Goal: Transaction & Acquisition: Purchase product/service

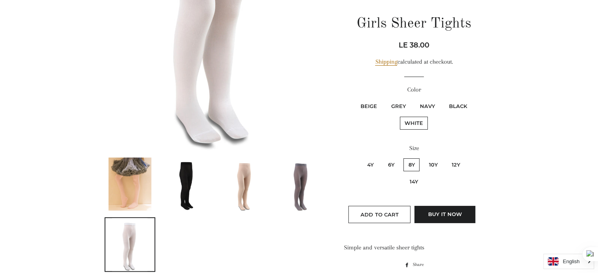
scroll to position [149, 0]
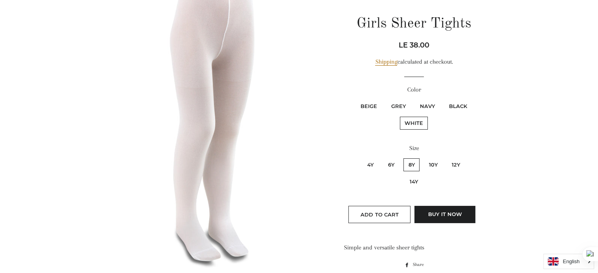
click at [377, 105] on label "Beige" at bounding box center [369, 106] width 26 height 13
click at [355, 99] on input "Beige" at bounding box center [354, 99] width 0 height 0
radio input "true"
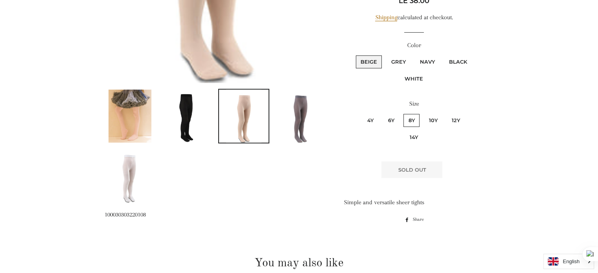
scroll to position [285, 0]
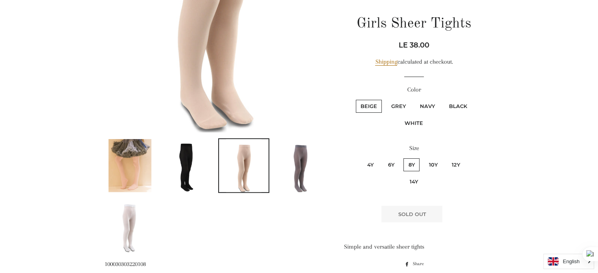
click at [396, 110] on label "Grey" at bounding box center [398, 106] width 24 height 13
click at [385, 99] on input "Grey" at bounding box center [385, 99] width 0 height 0
radio input "true"
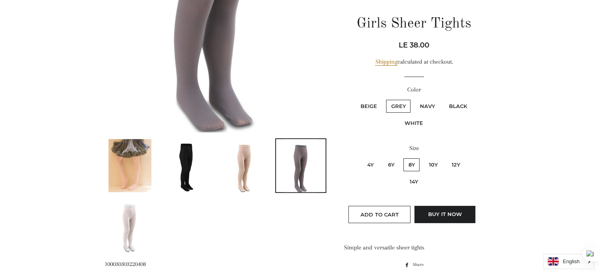
click at [424, 105] on label "Navy" at bounding box center [426, 106] width 25 height 13
click at [414, 99] on input "Navy" at bounding box center [413, 99] width 0 height 0
radio input "true"
click at [453, 108] on label "Black" at bounding box center [458, 106] width 28 height 13
click at [443, 99] on input "Black" at bounding box center [442, 99] width 0 height 0
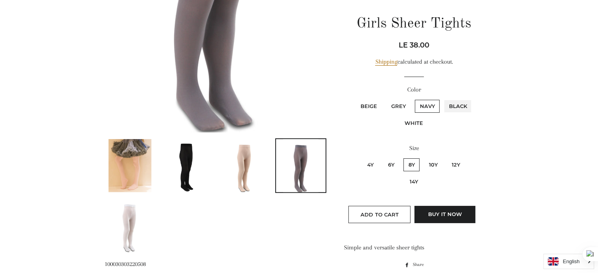
radio input "true"
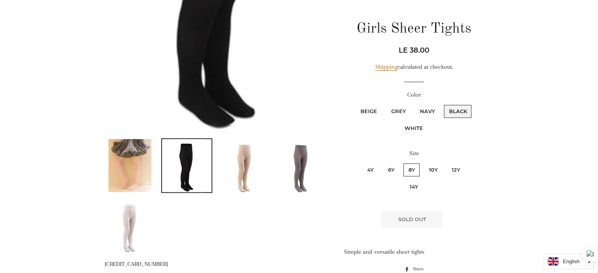
scroll to position [618, 0]
